Goal: Transaction & Acquisition: Purchase product/service

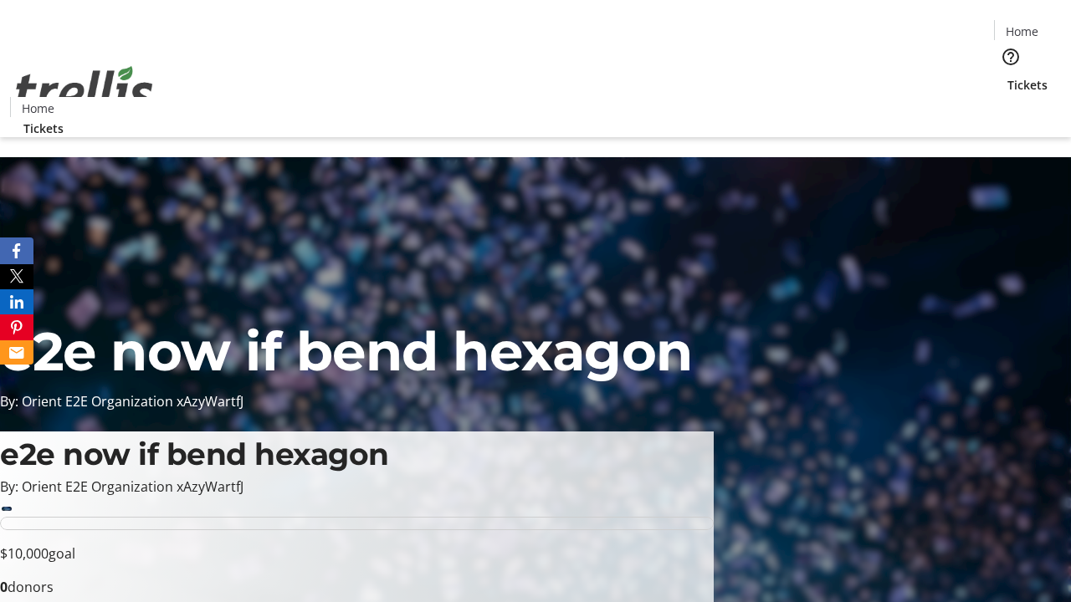
click at [1007, 76] on span "Tickets" at bounding box center [1027, 85] width 40 height 18
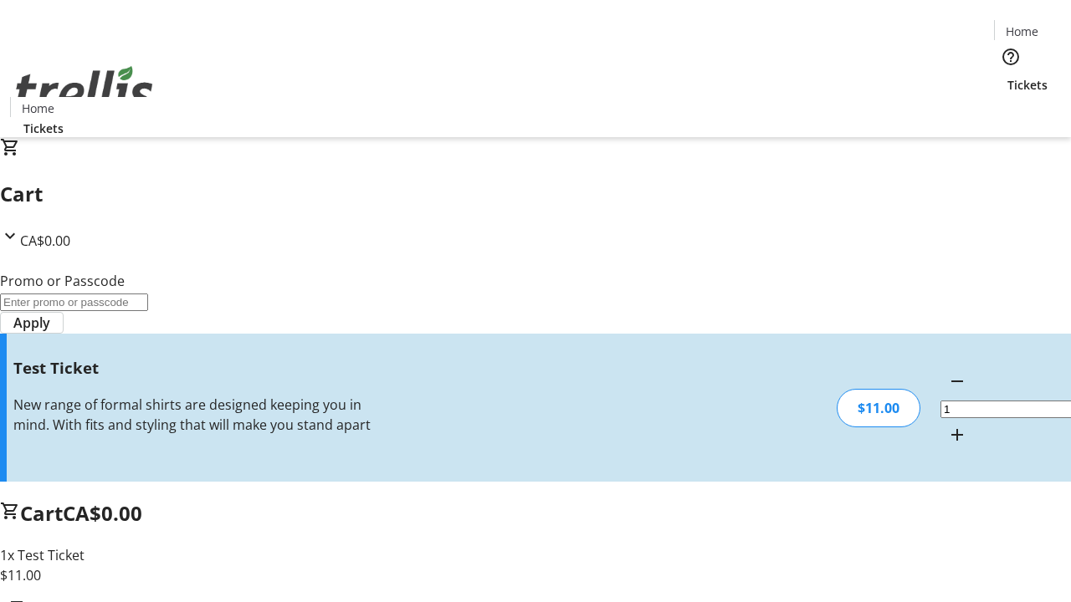
type input "UNLOCK"
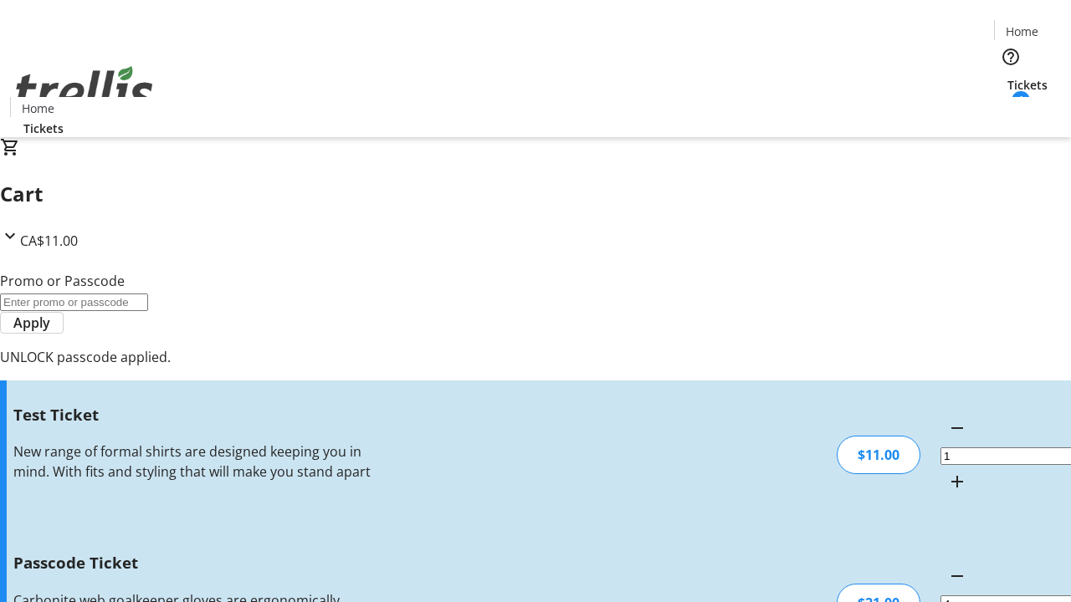
type input "5"
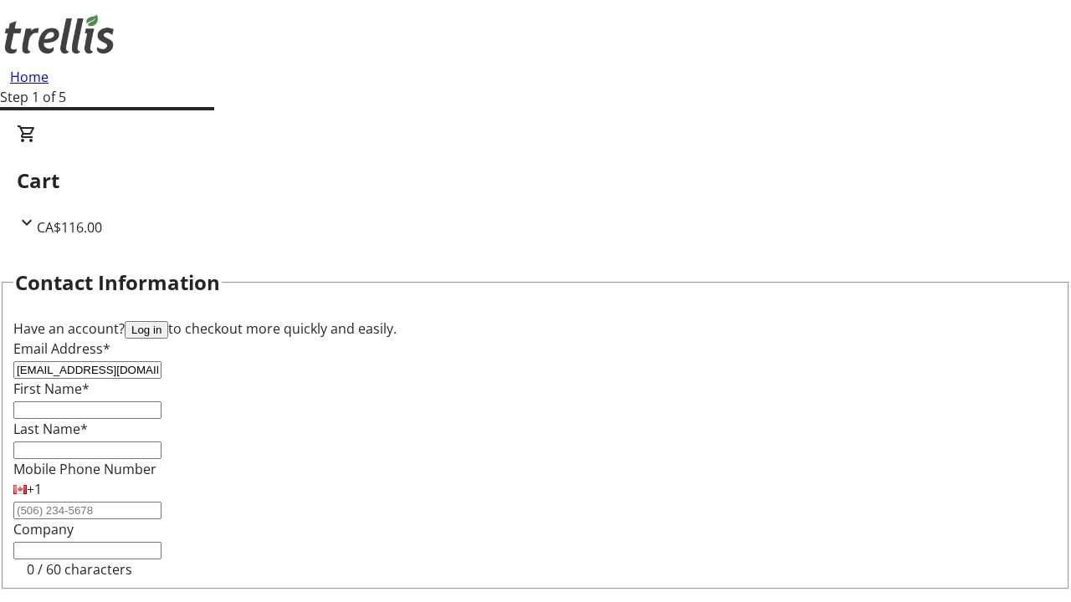
type input "[EMAIL_ADDRESS][DOMAIN_NAME]"
type input "[PERSON_NAME]"
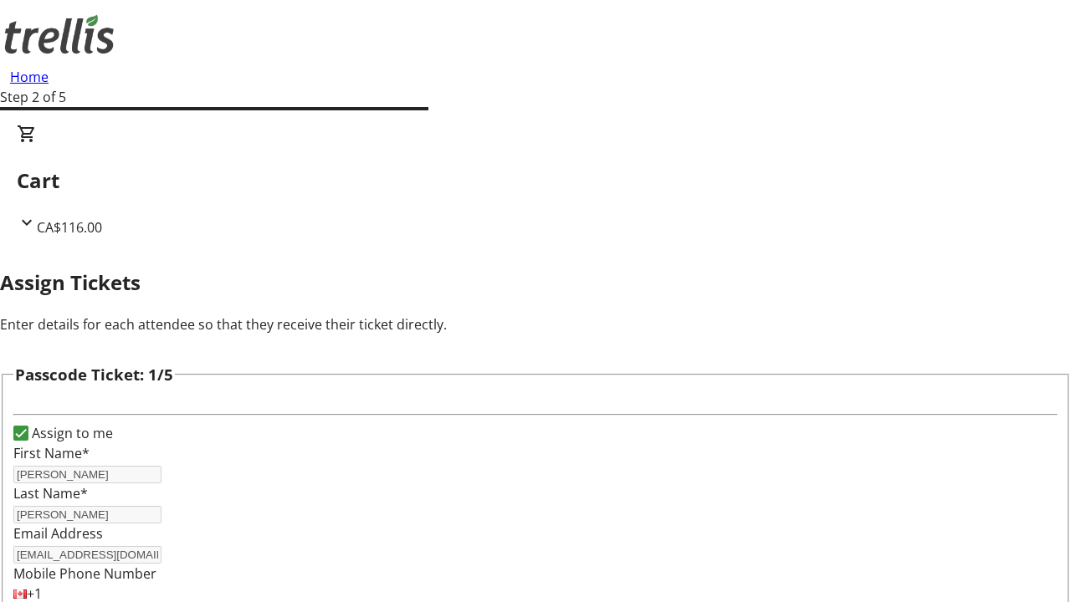
type input "[PERSON_NAME]"
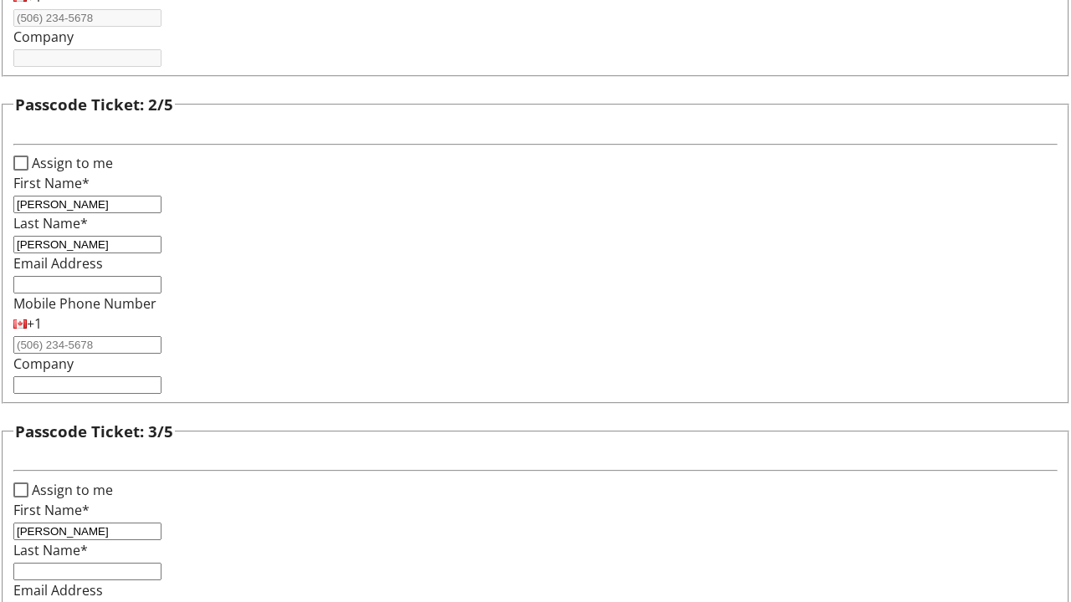
type input "[PERSON_NAME]"
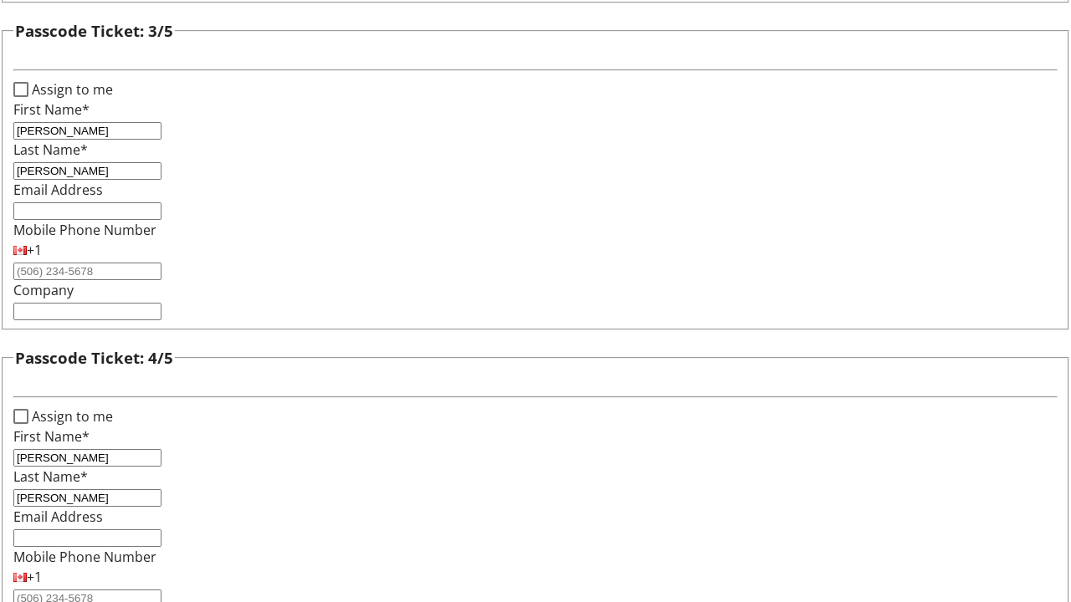
scroll to position [1627, 0]
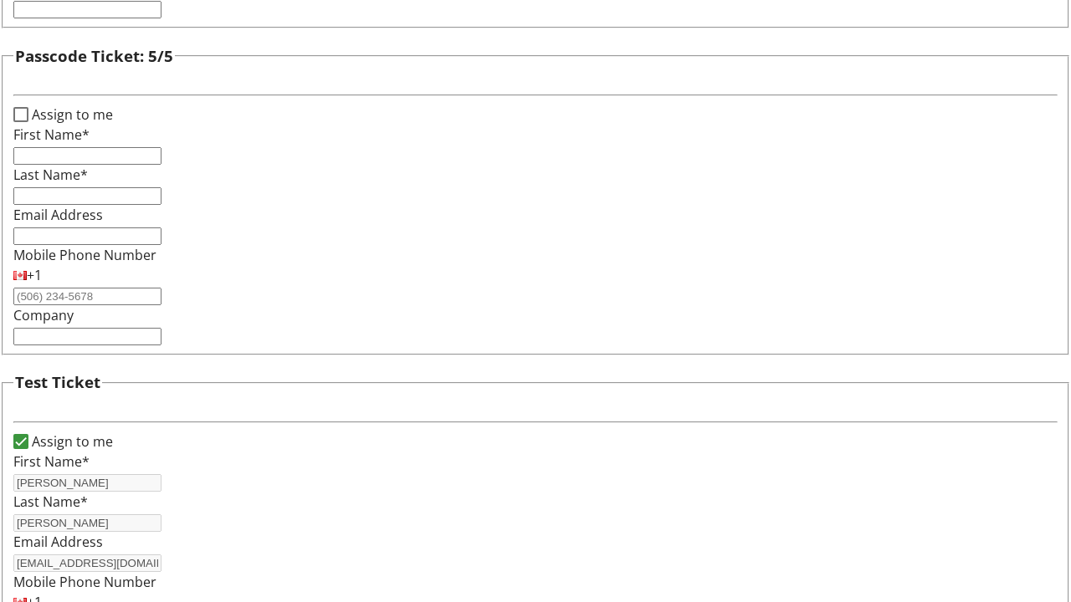
type input "[PERSON_NAME]"
click at [28, 122] on input "Assign to me" at bounding box center [20, 114] width 15 height 15
checkbox input "true"
type input "[PERSON_NAME]"
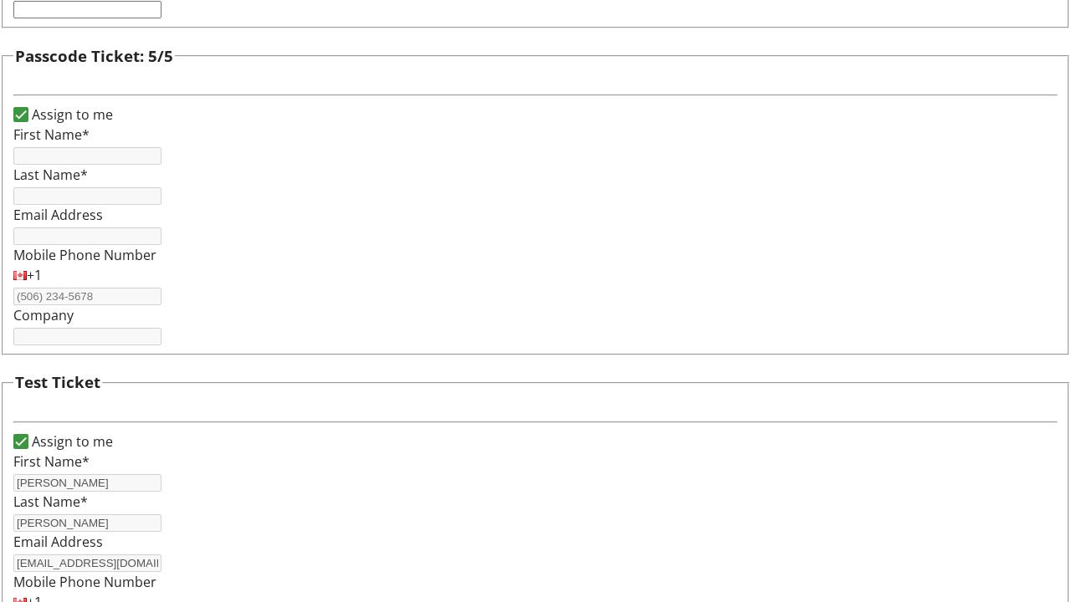
type input "[PERSON_NAME]"
type input "[EMAIL_ADDRESS][DOMAIN_NAME]"
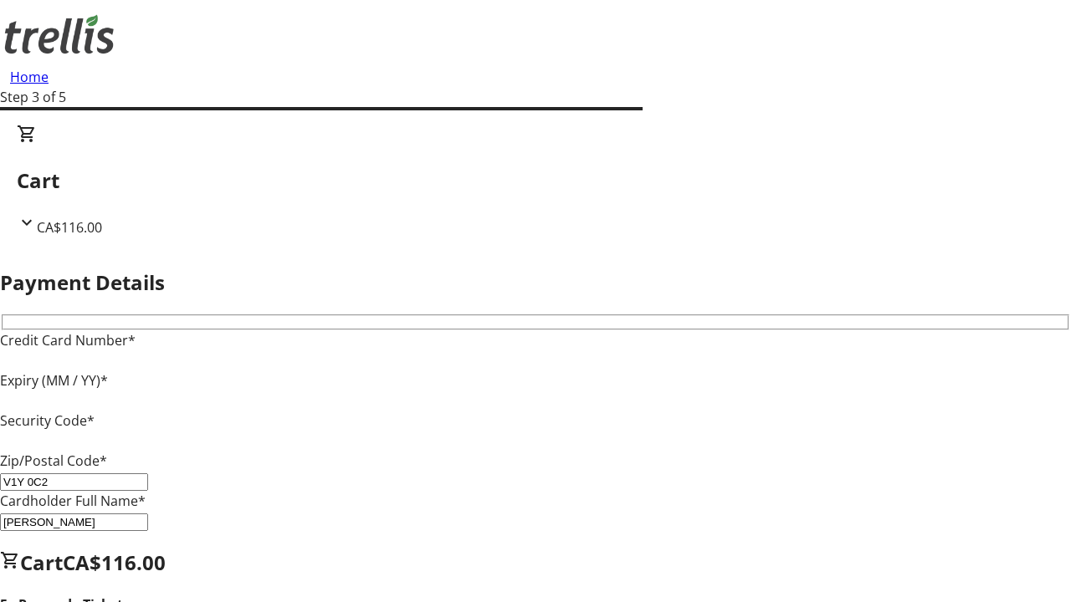
type input "V1Y 0C2"
